Goal: Task Accomplishment & Management: Use online tool/utility

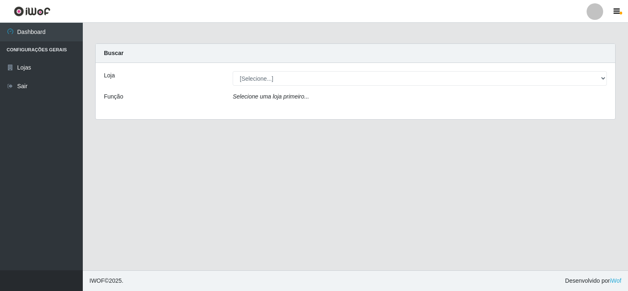
click at [322, 83] on select "[Selecione...] Rede Compras Supermercados - LOJA 6" at bounding box center [420, 78] width 374 height 14
click at [233, 71] on select "[Selecione...] Rede Compras Supermercados - LOJA 6" at bounding box center [420, 78] width 374 height 14
click at [328, 97] on div "Selecione uma loja primeiro..." at bounding box center [419, 98] width 387 height 12
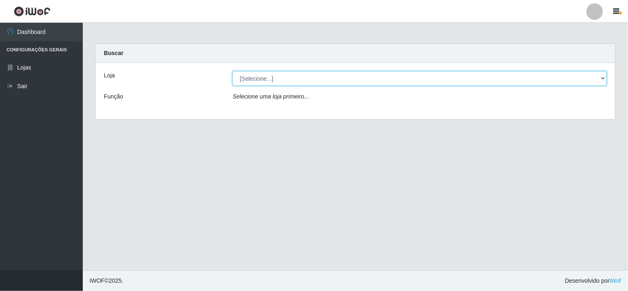
drag, startPoint x: 325, startPoint y: 76, endPoint x: 326, endPoint y: 84, distance: 8.0
click at [326, 79] on select "[Selecione...] Rede Compras Supermercados - LOJA 6" at bounding box center [420, 78] width 374 height 14
select select "398"
click at [233, 71] on select "[Selecione...] Rede Compras Supermercados - LOJA 6" at bounding box center [420, 78] width 374 height 14
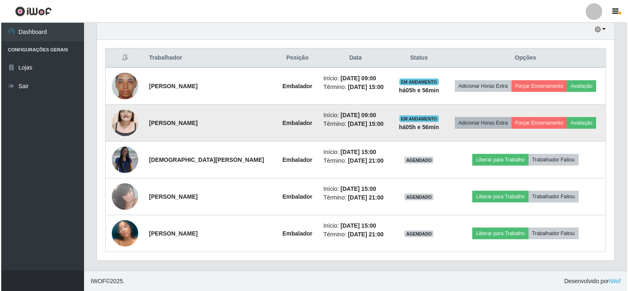
scroll to position [296, 0]
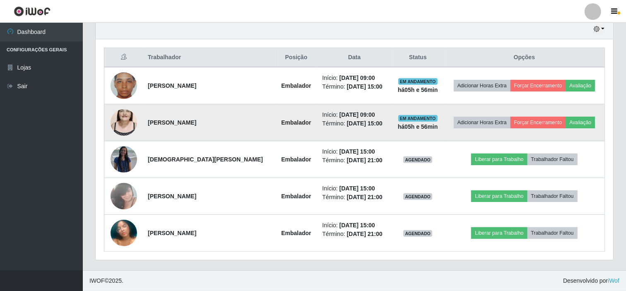
click at [119, 128] on img at bounding box center [124, 122] width 26 height 47
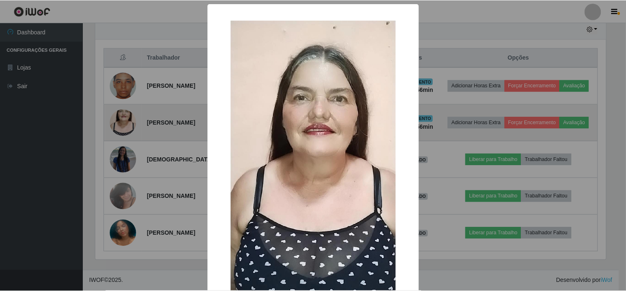
scroll to position [171, 512]
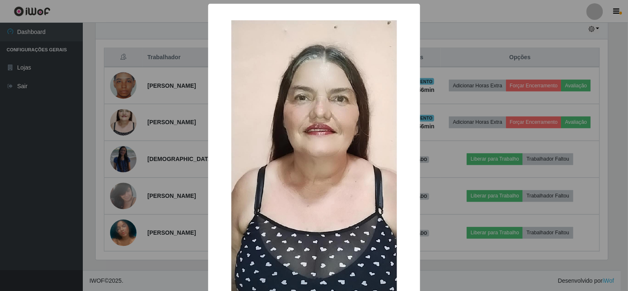
click at [160, 167] on div "× OK Cancel" at bounding box center [314, 145] width 628 height 291
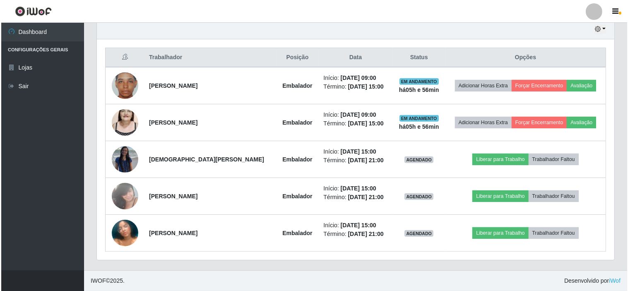
scroll to position [171, 518]
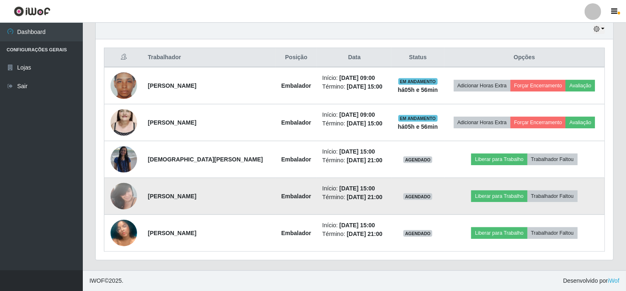
click at [126, 196] on img at bounding box center [124, 195] width 26 height 35
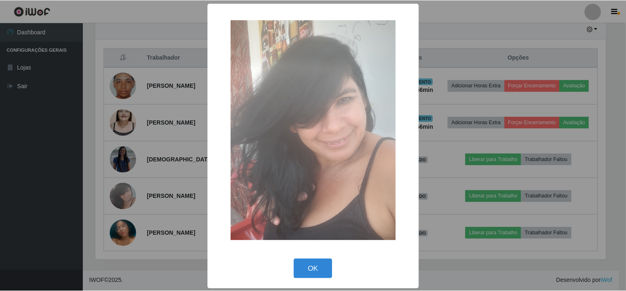
scroll to position [0, 0]
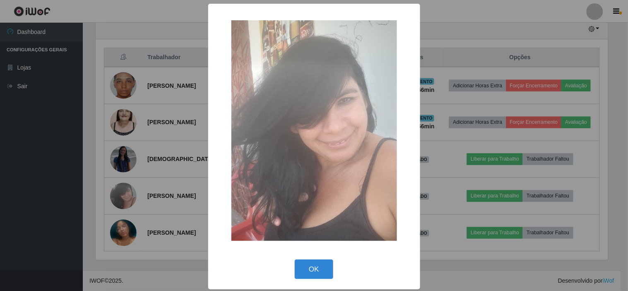
drag, startPoint x: 321, startPoint y: 274, endPoint x: 313, endPoint y: 271, distance: 8.2
click at [320, 274] on button "OK" at bounding box center [314, 269] width 39 height 19
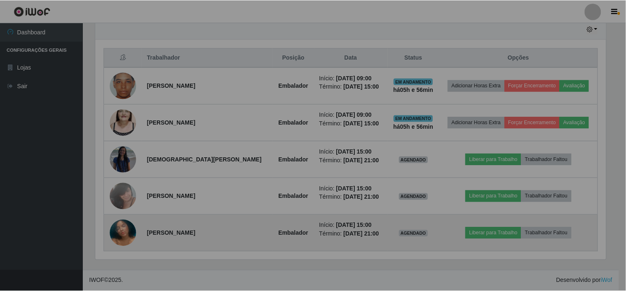
scroll to position [171, 518]
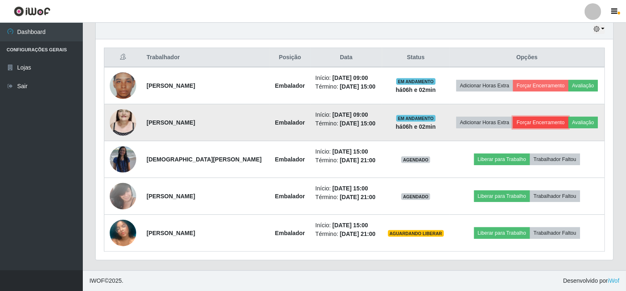
click at [538, 121] on button "Forçar Encerramento" at bounding box center [540, 123] width 55 height 12
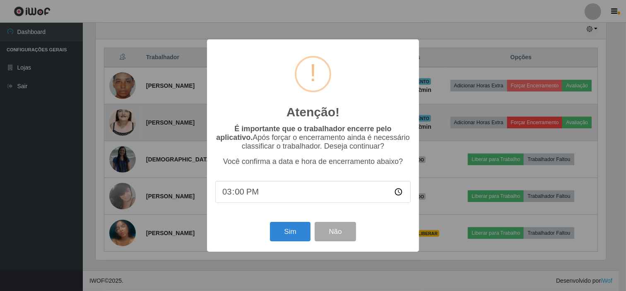
scroll to position [171, 512]
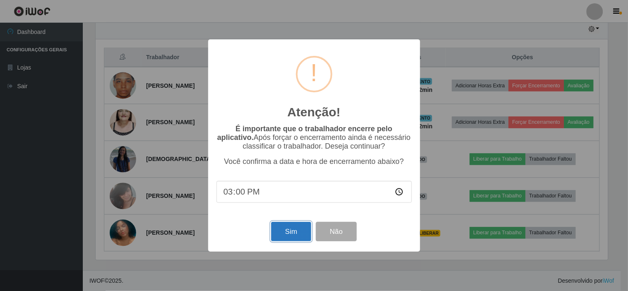
click at [292, 231] on button "Sim" at bounding box center [291, 231] width 40 height 19
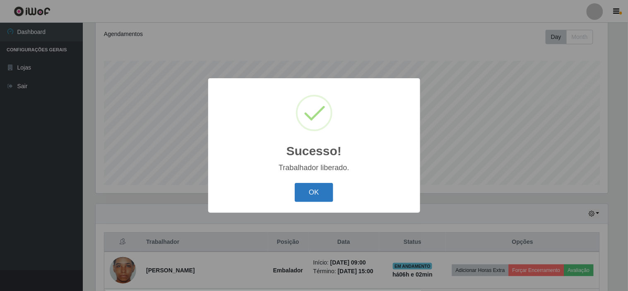
click at [321, 189] on button "OK" at bounding box center [314, 192] width 39 height 19
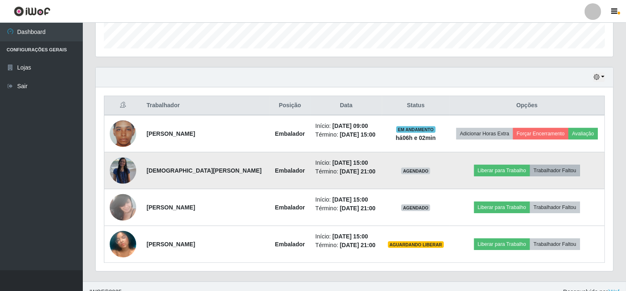
scroll to position [249, 0]
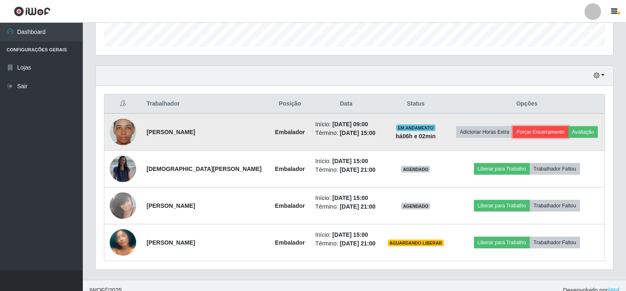
click at [525, 129] on button "Forçar Encerramento" at bounding box center [540, 132] width 55 height 12
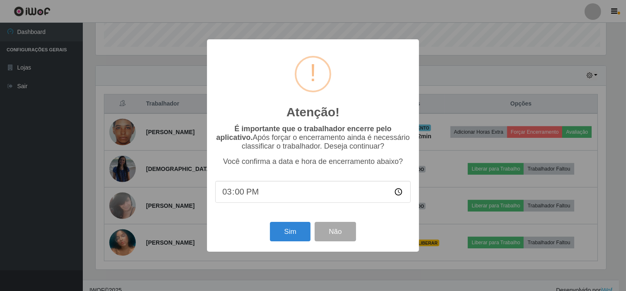
scroll to position [171, 512]
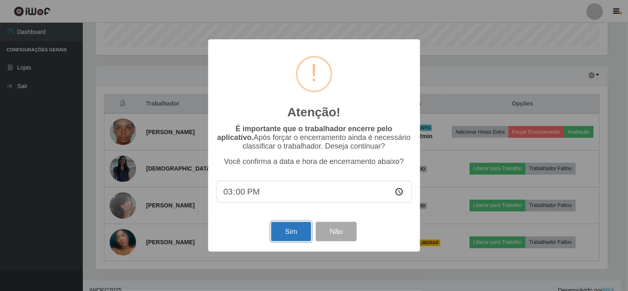
click at [293, 232] on button "Sim" at bounding box center [291, 231] width 40 height 19
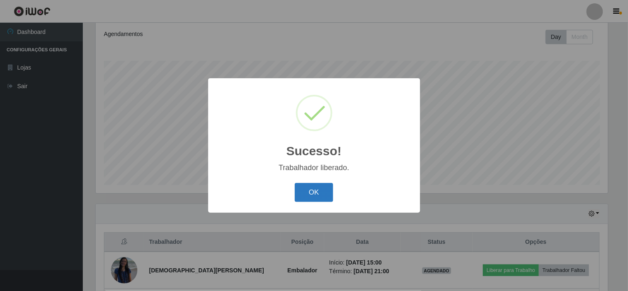
click at [311, 193] on button "OK" at bounding box center [314, 192] width 39 height 19
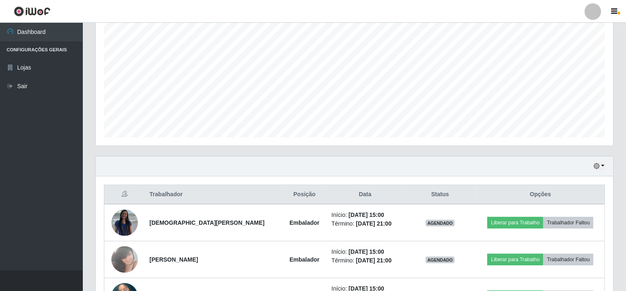
scroll to position [222, 0]
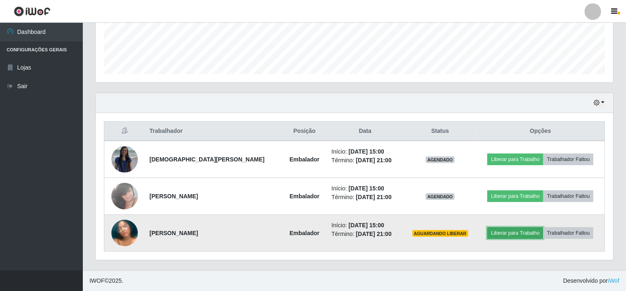
click at [512, 232] on button "Liberar para Trabalho" at bounding box center [515, 233] width 56 height 12
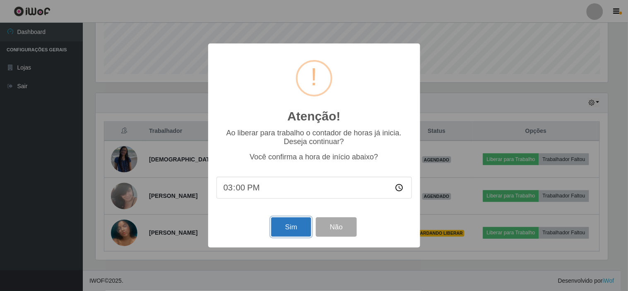
click at [293, 225] on button "Sim" at bounding box center [291, 226] width 40 height 19
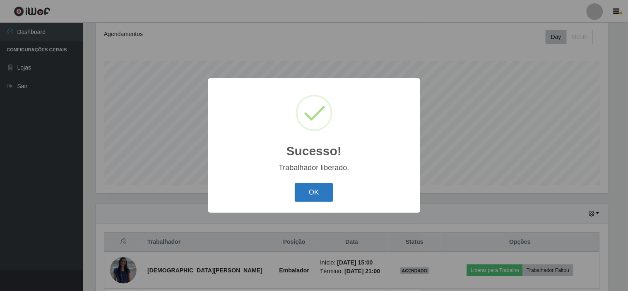
click at [317, 195] on button "OK" at bounding box center [314, 192] width 39 height 19
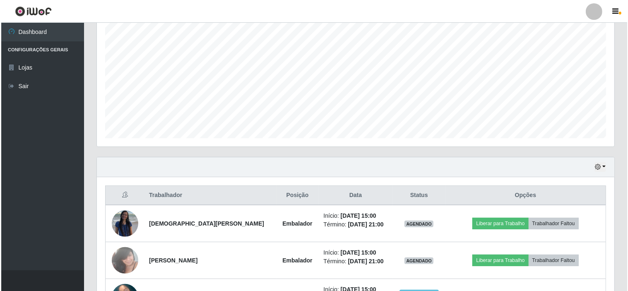
scroll to position [222, 0]
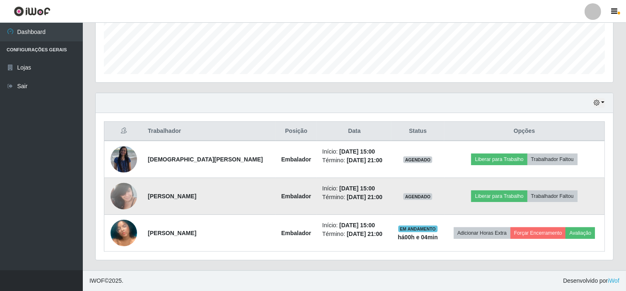
click at [123, 197] on img at bounding box center [124, 195] width 26 height 35
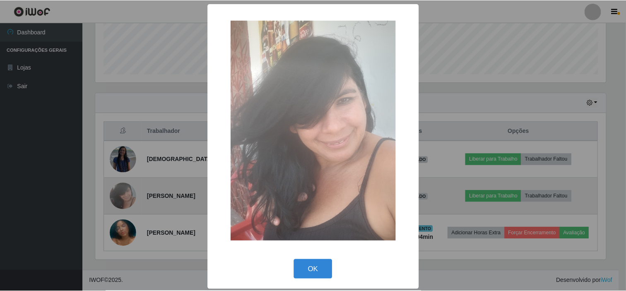
scroll to position [171, 512]
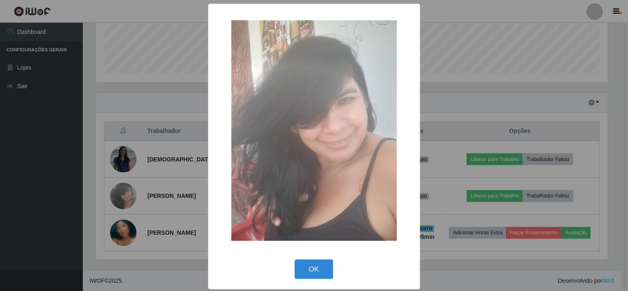
click at [126, 195] on div "× OK Cancel" at bounding box center [314, 145] width 628 height 291
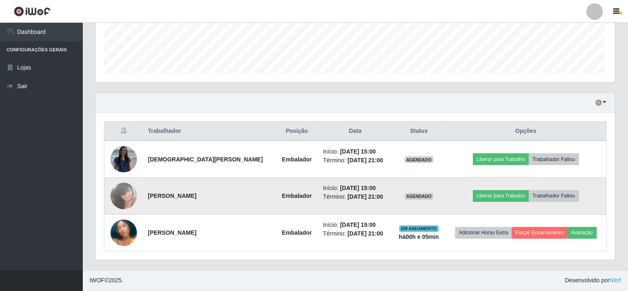
scroll to position [171, 518]
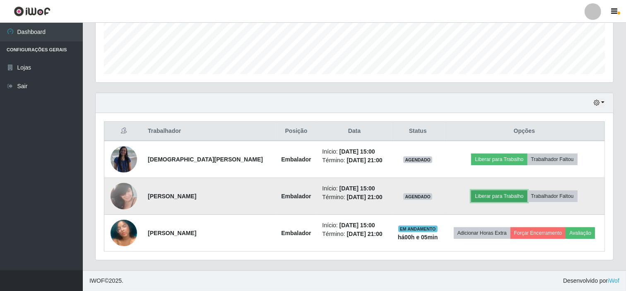
click at [498, 195] on button "Liberar para Trabalho" at bounding box center [499, 196] width 56 height 12
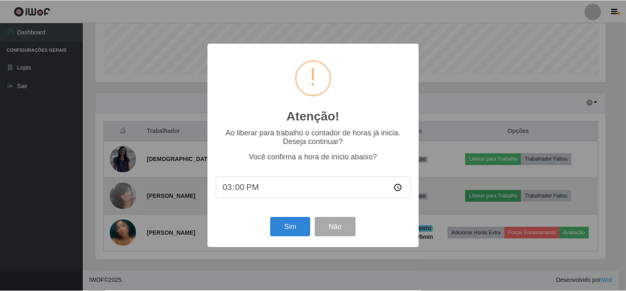
scroll to position [171, 512]
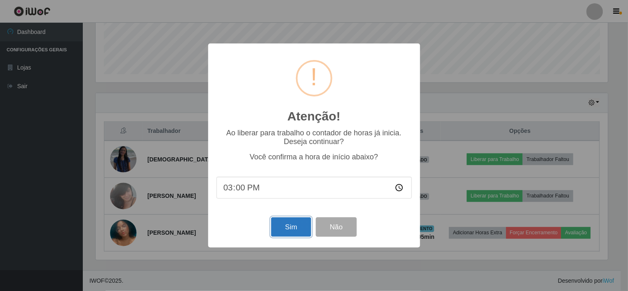
click at [293, 227] on button "Sim" at bounding box center [291, 226] width 40 height 19
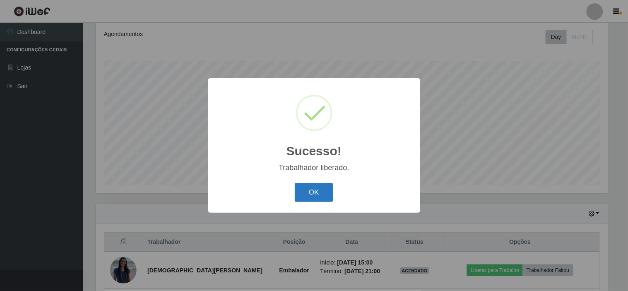
click at [313, 188] on button "OK" at bounding box center [314, 192] width 39 height 19
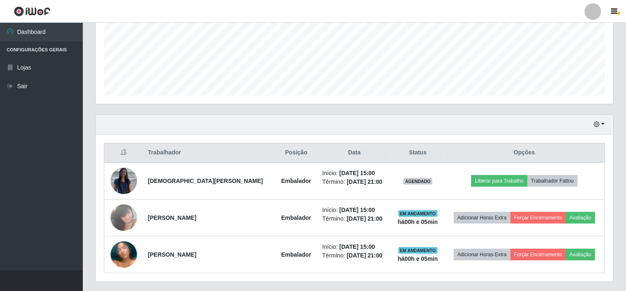
scroll to position [222, 0]
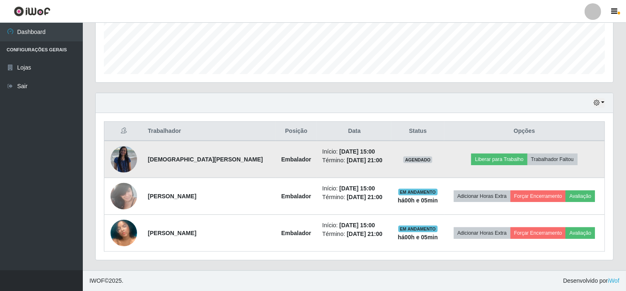
click at [125, 159] on img at bounding box center [124, 159] width 26 height 26
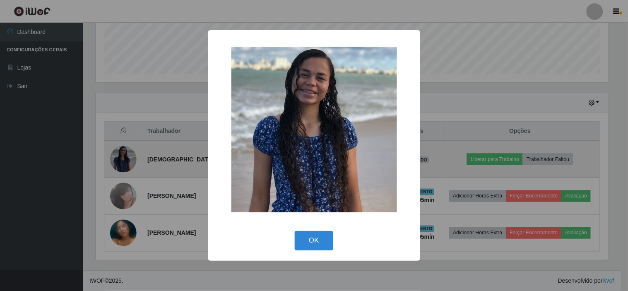
click at [125, 159] on div "× OK Cancel" at bounding box center [314, 145] width 628 height 291
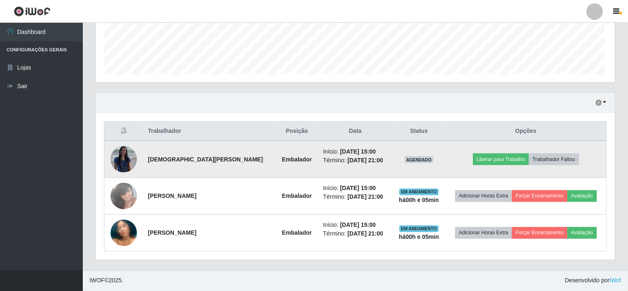
scroll to position [171, 518]
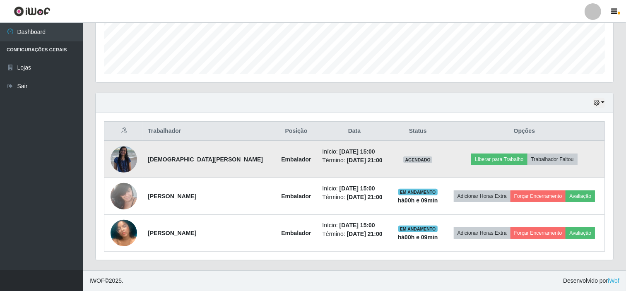
click at [497, 166] on td "Liberar para Trabalho Trabalhador Faltou" at bounding box center [524, 159] width 161 height 37
click at [493, 152] on td "Liberar para Trabalho Trabalhador Faltou" at bounding box center [524, 159] width 161 height 37
click at [491, 156] on button "Liberar para Trabalho" at bounding box center [499, 160] width 56 height 12
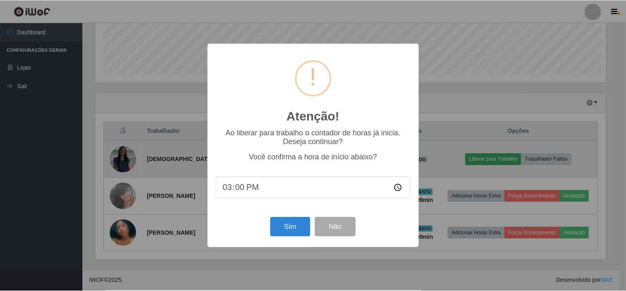
scroll to position [171, 512]
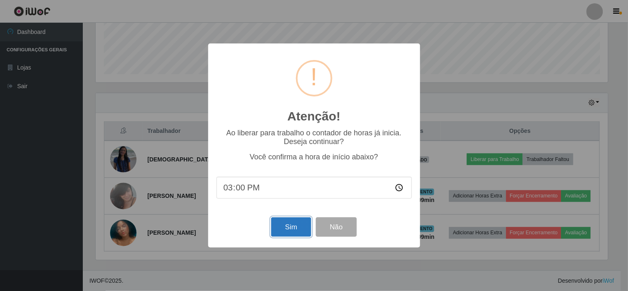
click at [280, 229] on button "Sim" at bounding box center [291, 226] width 40 height 19
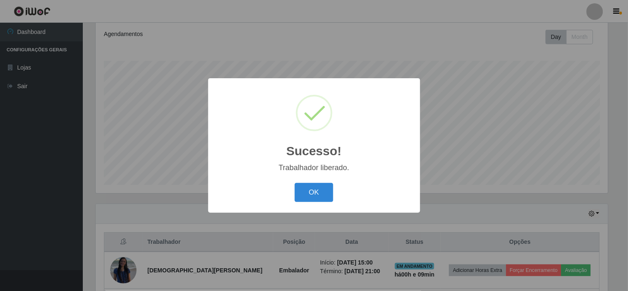
click at [324, 181] on div "OK Cancel" at bounding box center [314, 193] width 195 height 24
click at [324, 186] on button "OK" at bounding box center [314, 192] width 39 height 19
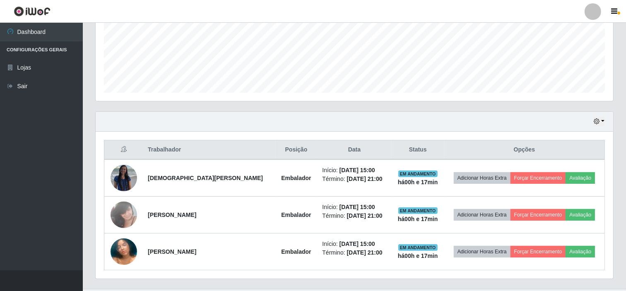
scroll to position [222, 0]
